Goal: Transaction & Acquisition: Purchase product/service

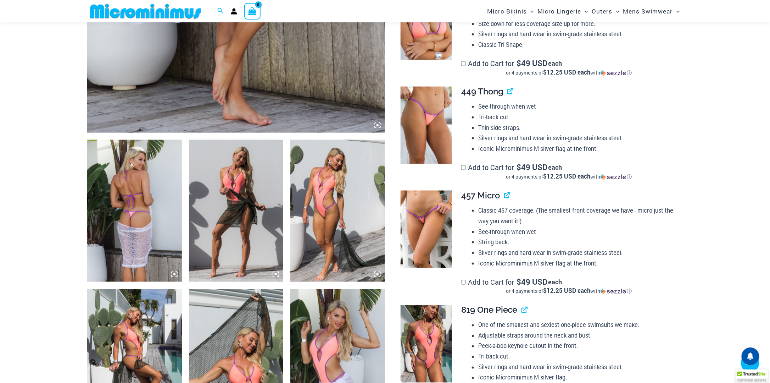
scroll to position [388, 0]
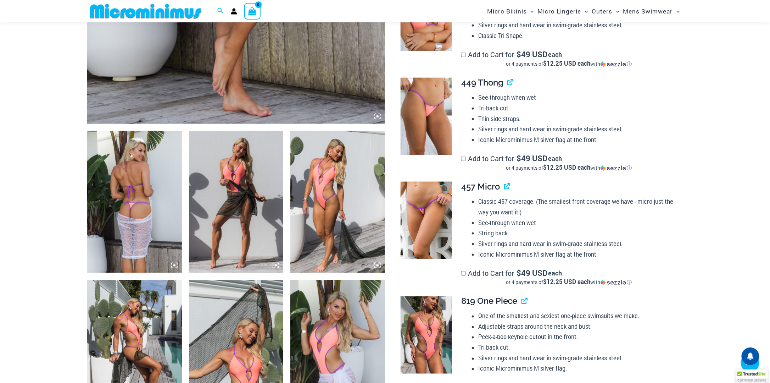
click at [132, 191] on img at bounding box center [134, 202] width 95 height 142
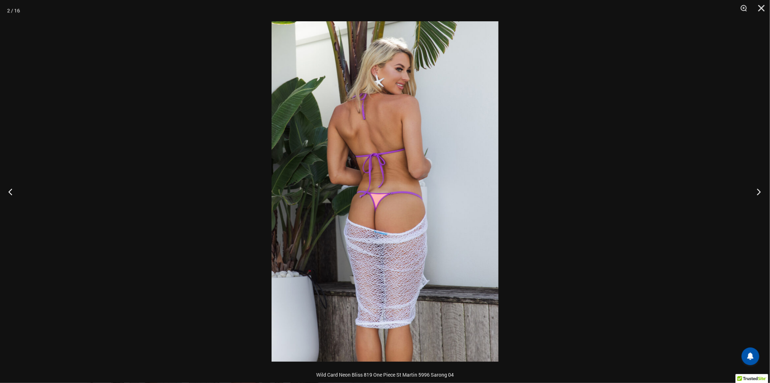
click at [759, 192] on button "Next" at bounding box center [757, 191] width 27 height 35
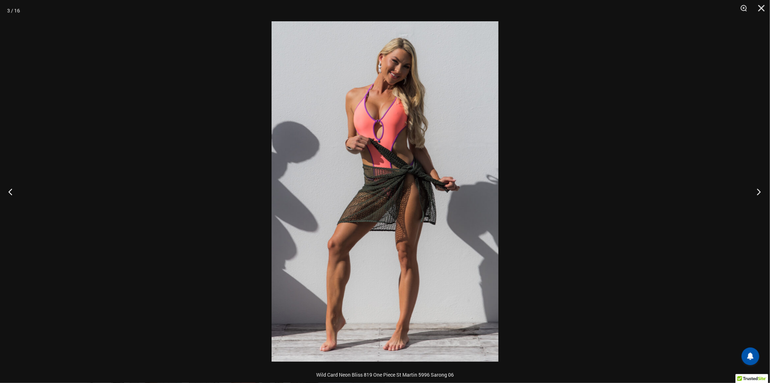
click at [759, 192] on button "Next" at bounding box center [757, 191] width 27 height 35
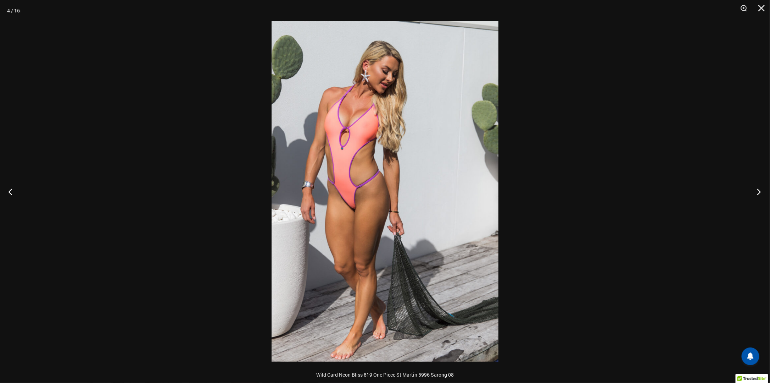
click at [759, 192] on button "Next" at bounding box center [757, 191] width 27 height 35
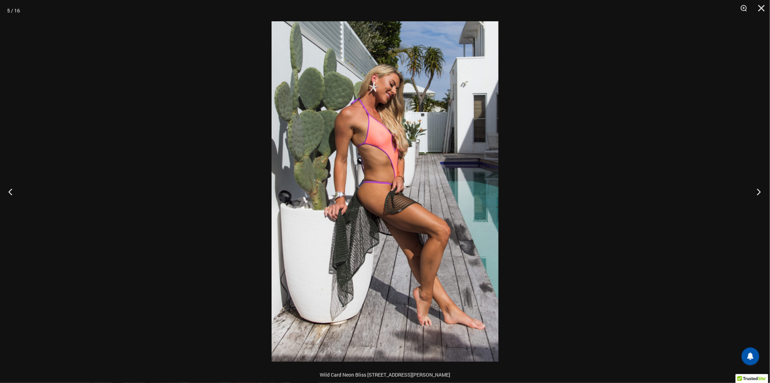
click at [759, 192] on button "Next" at bounding box center [757, 191] width 27 height 35
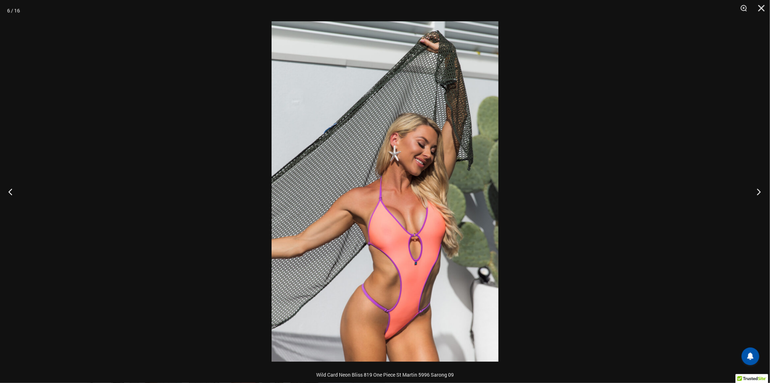
click at [759, 192] on button "Next" at bounding box center [757, 191] width 27 height 35
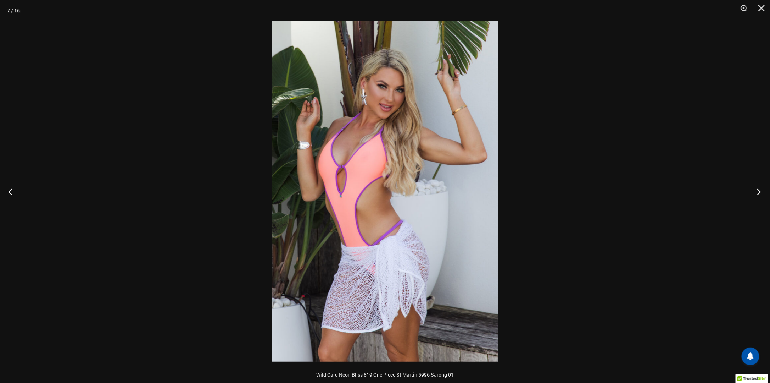
click at [759, 192] on button "Next" at bounding box center [757, 191] width 27 height 35
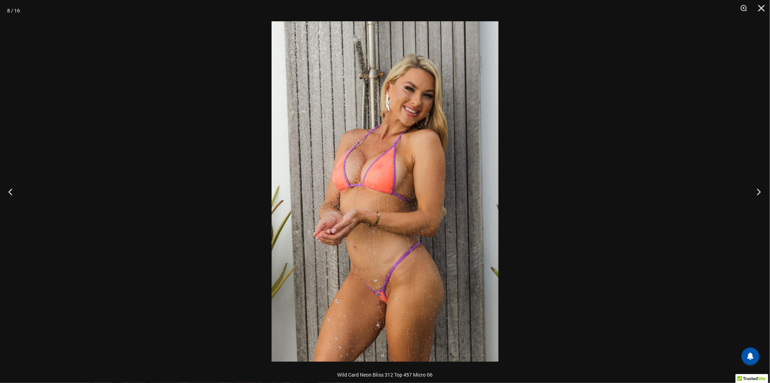
click at [759, 192] on button "Next" at bounding box center [757, 191] width 27 height 35
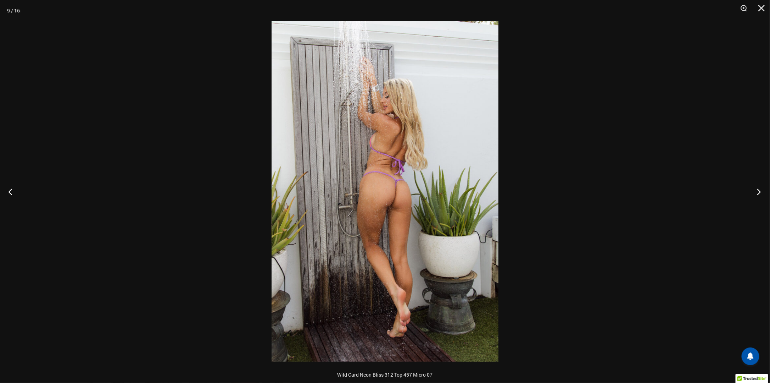
click at [759, 192] on button "Next" at bounding box center [757, 191] width 27 height 35
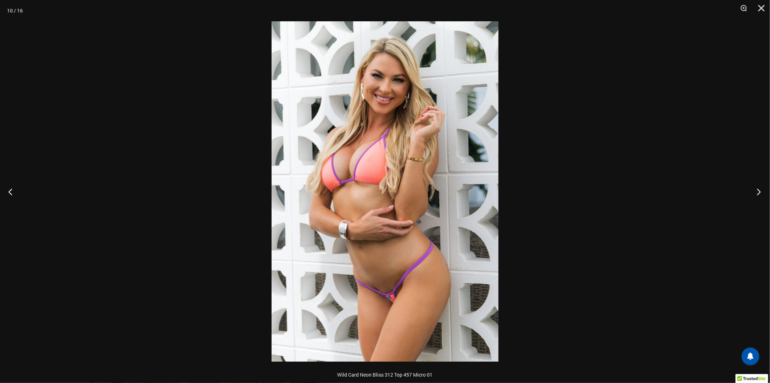
click at [759, 192] on button "Next" at bounding box center [757, 191] width 27 height 35
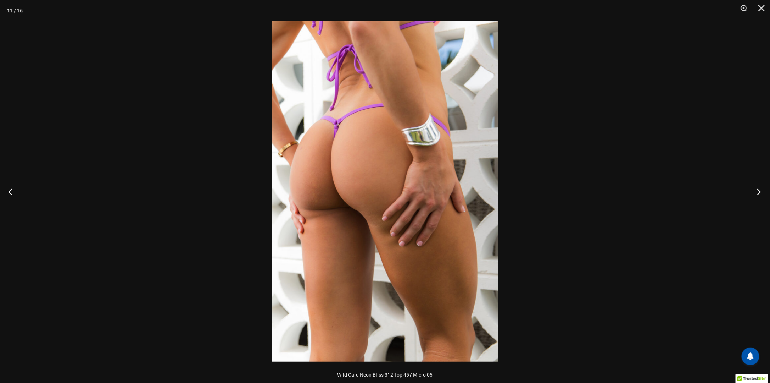
click at [759, 192] on button "Next" at bounding box center [757, 191] width 27 height 35
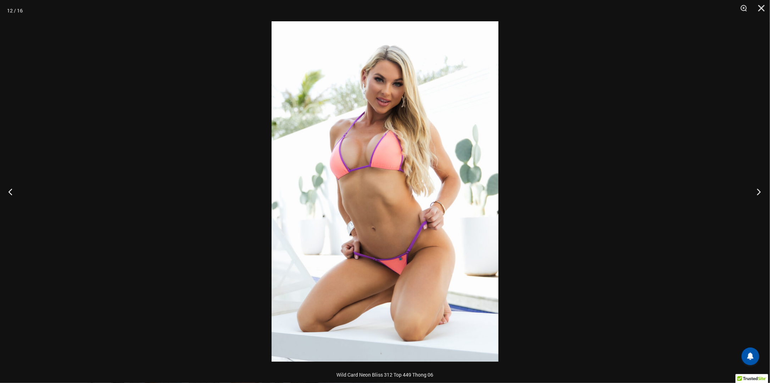
click at [759, 192] on button "Next" at bounding box center [757, 191] width 27 height 35
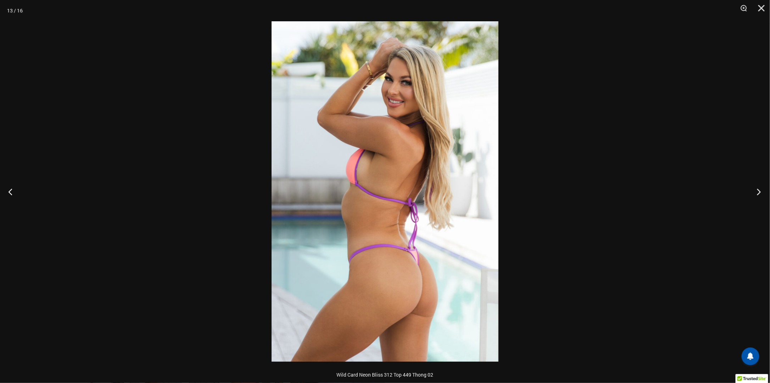
click at [759, 192] on button "Next" at bounding box center [757, 191] width 27 height 35
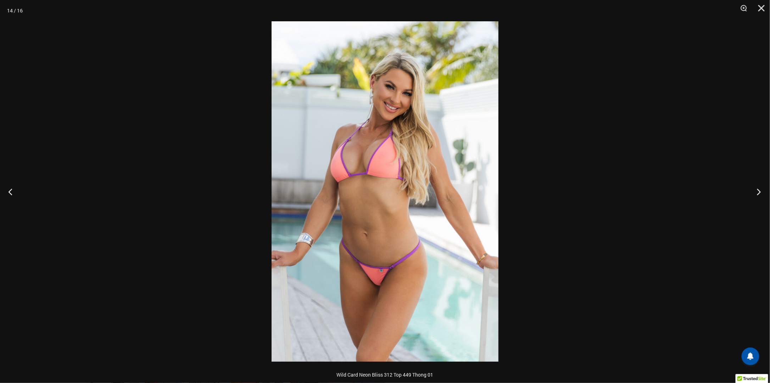
click at [759, 192] on button "Next" at bounding box center [757, 191] width 27 height 35
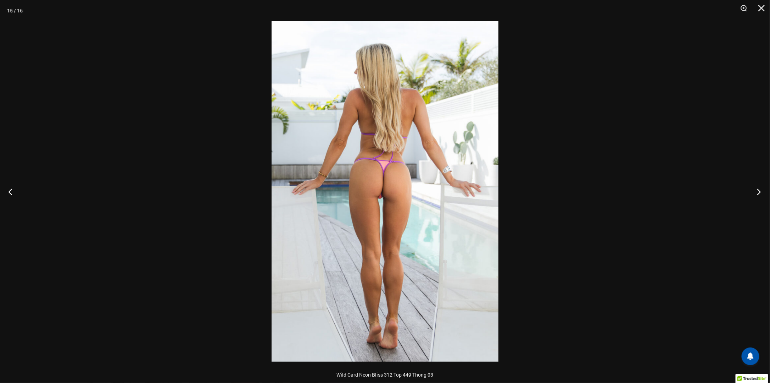
click at [759, 192] on button "Next" at bounding box center [757, 191] width 27 height 35
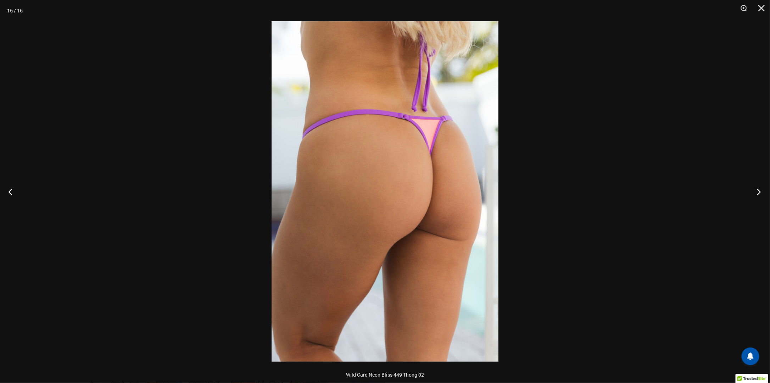
click at [759, 192] on button "Next" at bounding box center [757, 191] width 27 height 35
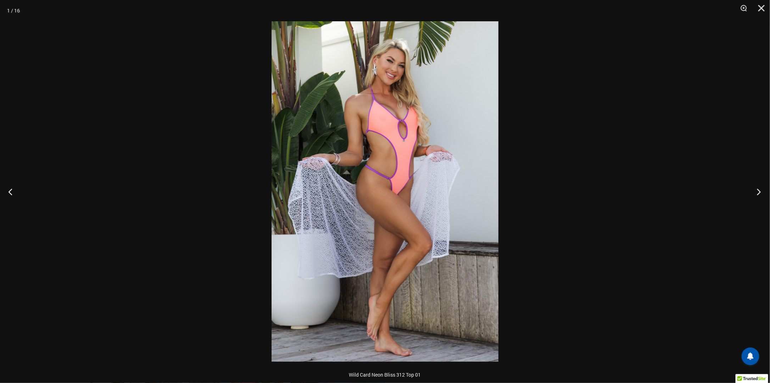
click at [759, 192] on button "Next" at bounding box center [757, 191] width 27 height 35
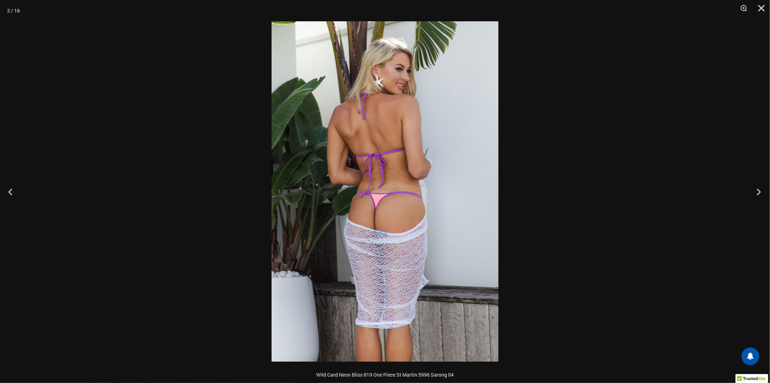
click at [759, 192] on button "Next" at bounding box center [757, 191] width 27 height 35
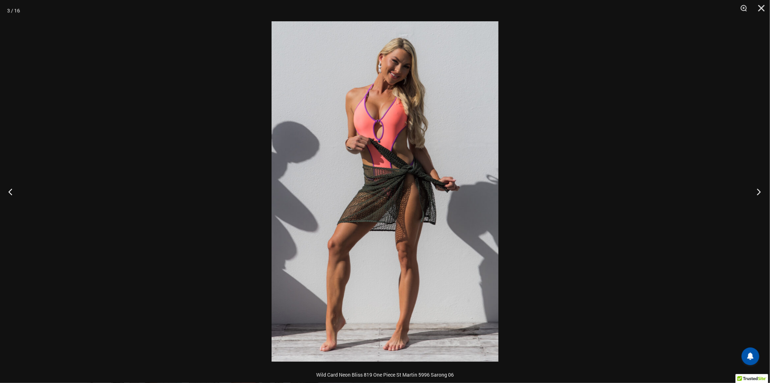
click at [759, 192] on button "Next" at bounding box center [757, 191] width 27 height 35
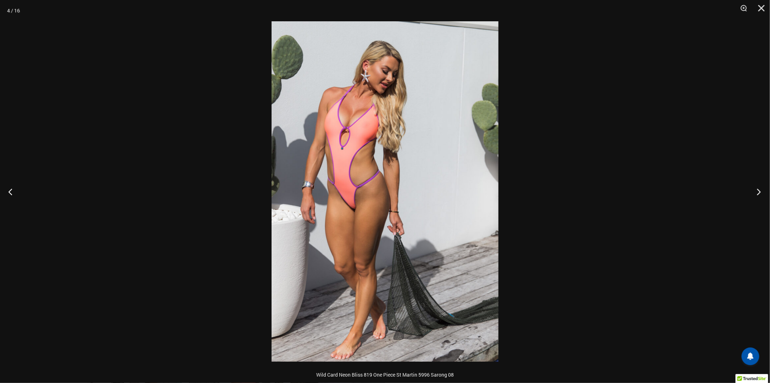
click at [759, 192] on button "Next" at bounding box center [757, 191] width 27 height 35
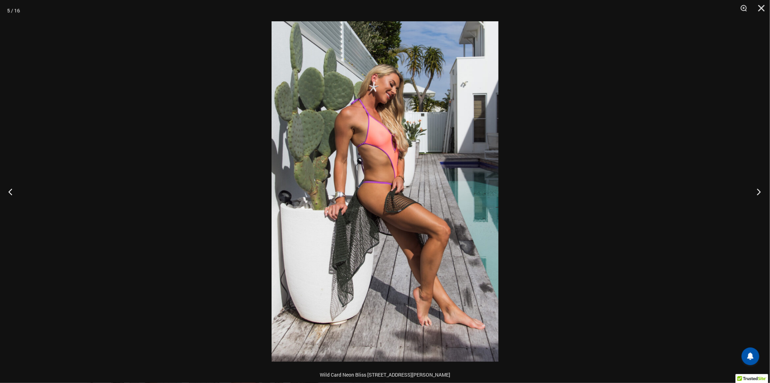
click at [759, 192] on button "Next" at bounding box center [757, 191] width 27 height 35
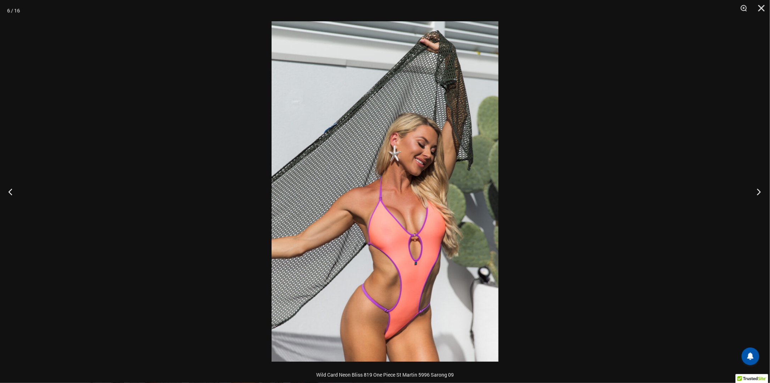
click at [759, 192] on button "Next" at bounding box center [757, 191] width 27 height 35
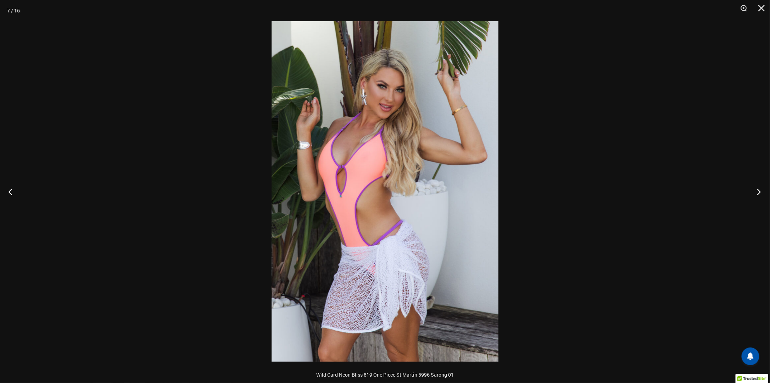
click at [759, 192] on button "Next" at bounding box center [757, 191] width 27 height 35
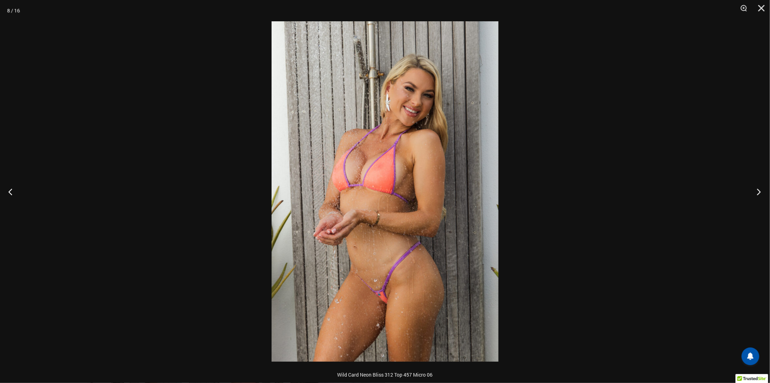
click at [759, 192] on button "Next" at bounding box center [757, 191] width 27 height 35
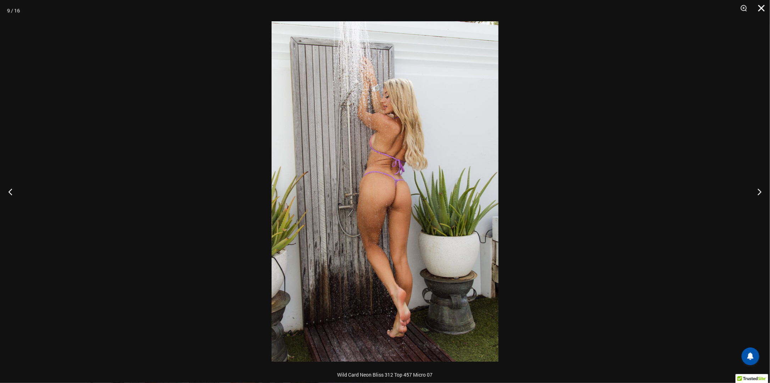
click at [762, 2] on button "Close" at bounding box center [759, 10] width 18 height 21
